Goal: Find specific page/section: Find specific page/section

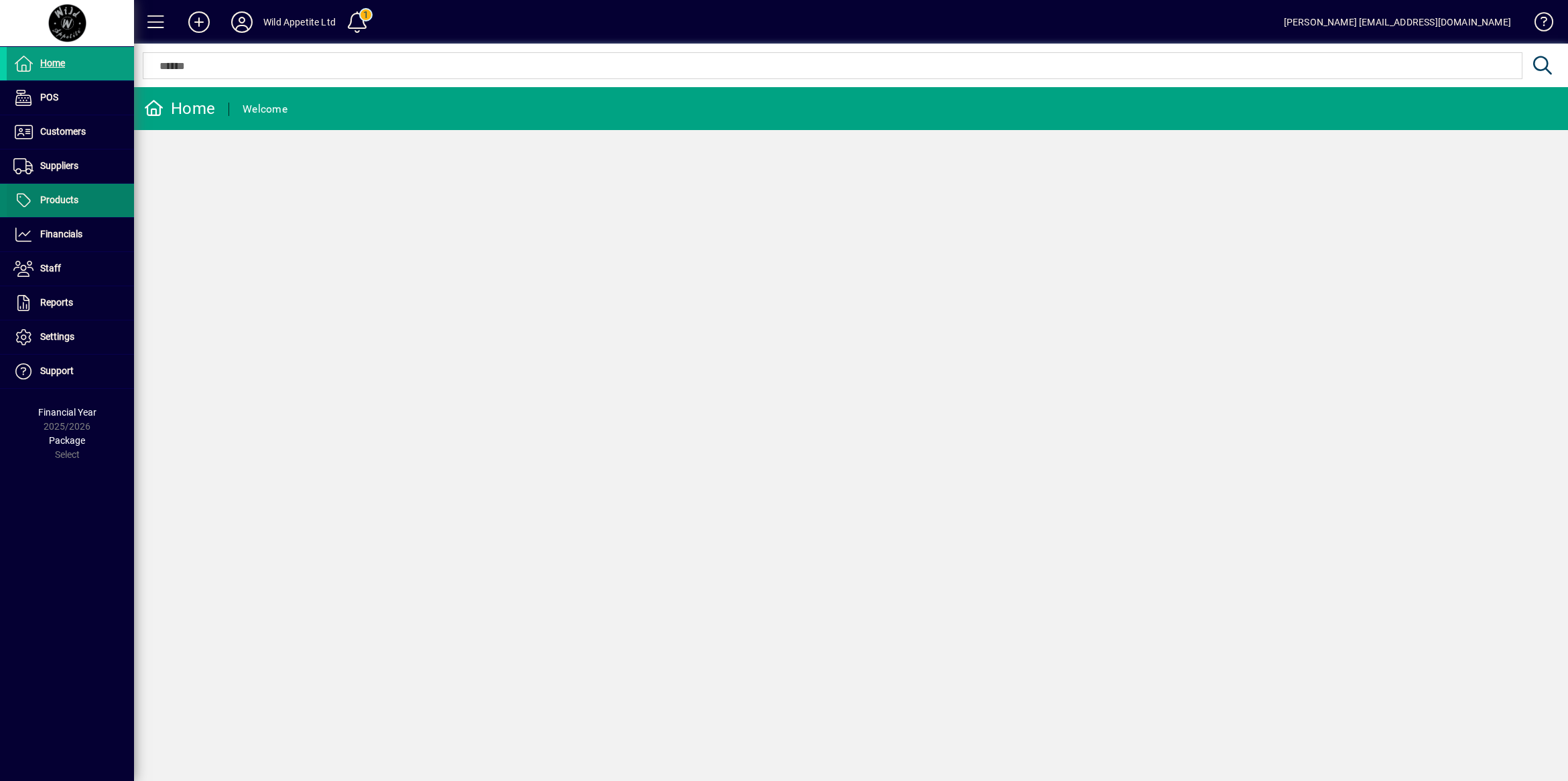
click at [78, 208] on span at bounding box center [70, 200] width 127 height 32
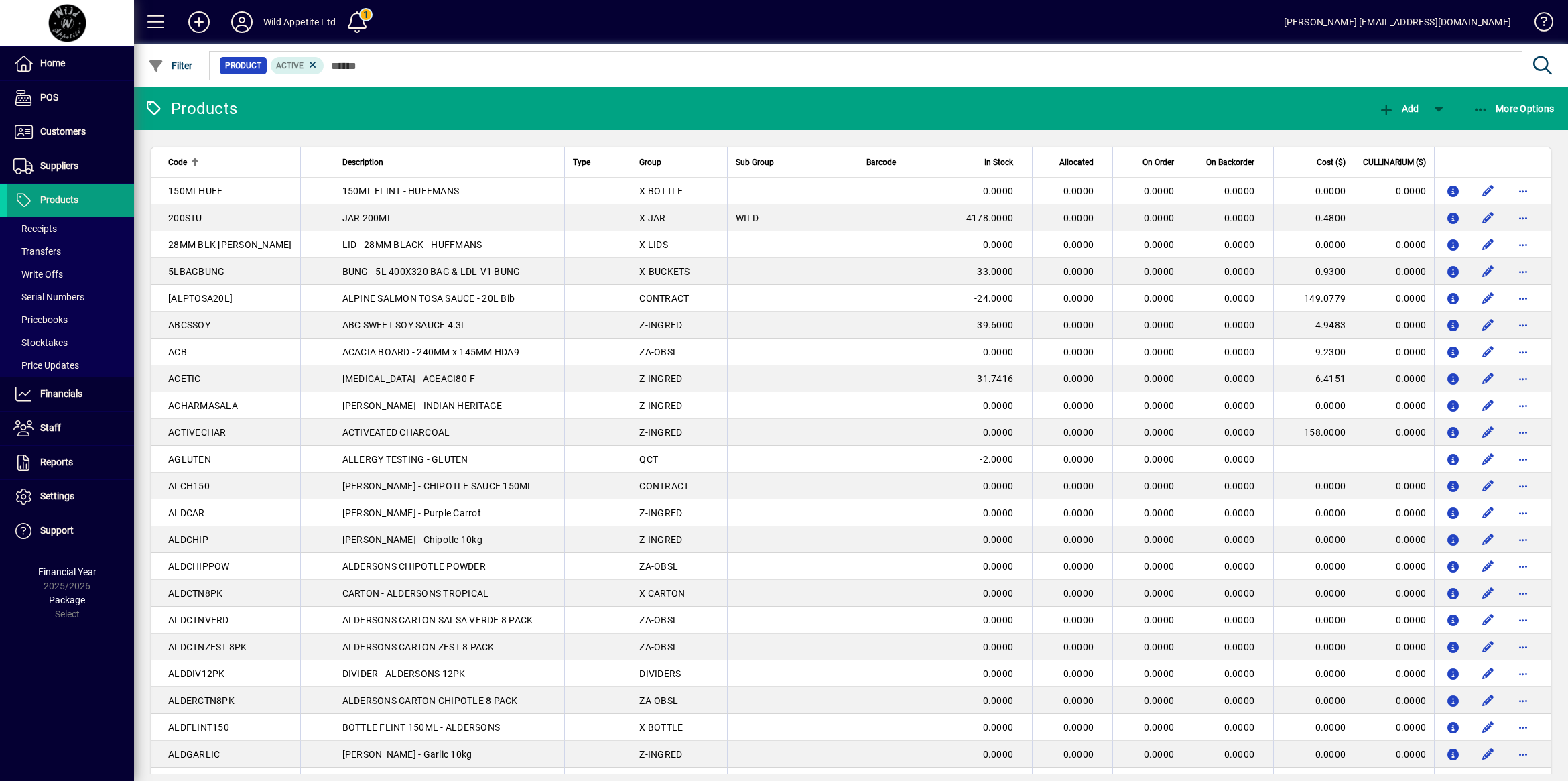
click at [446, 57] on div at bounding box center [924, 51] width 1434 height 15
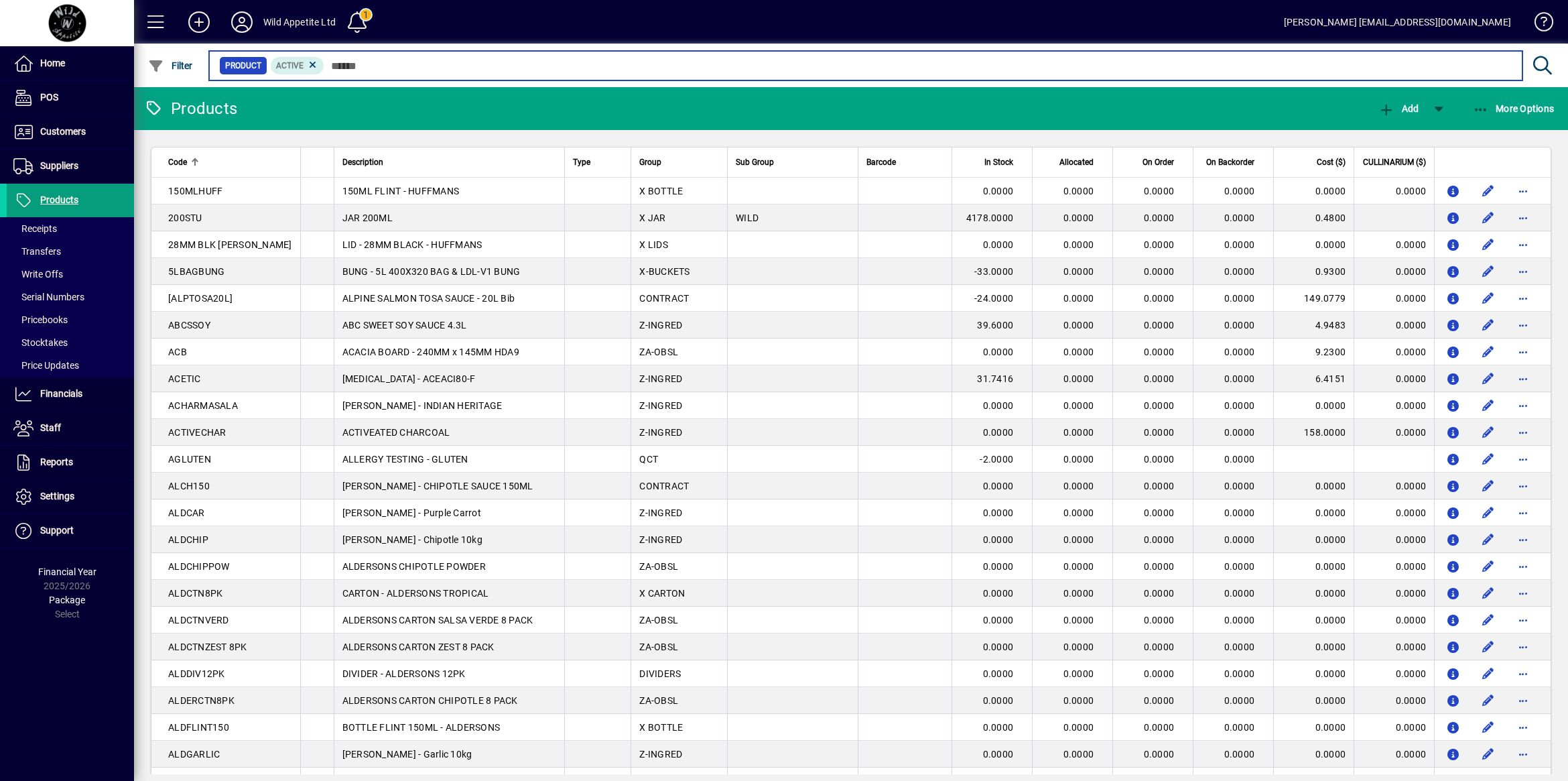
click at [445, 65] on input "text" at bounding box center [917, 65] width 1187 height 19
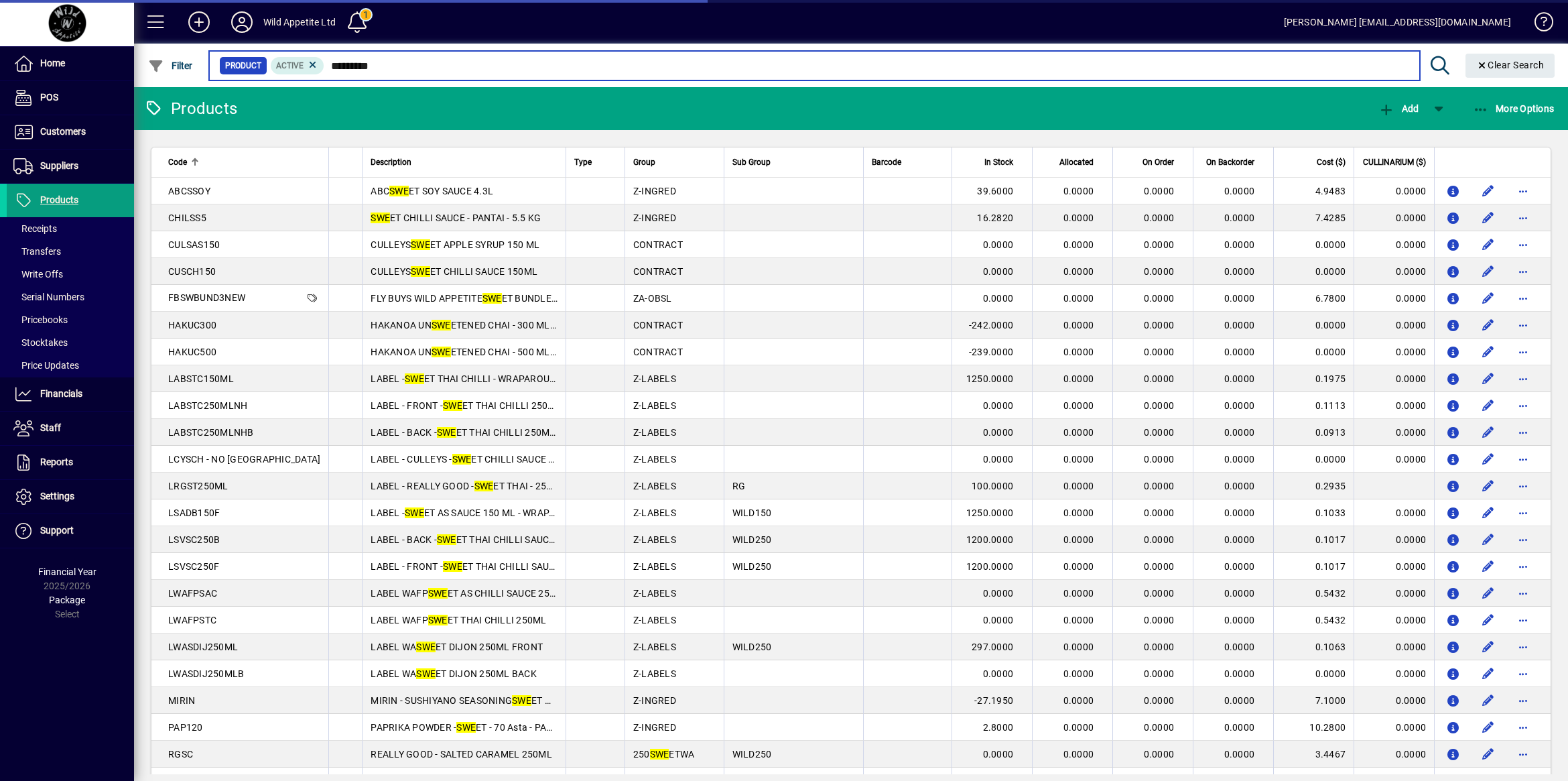
type input "**********"
